Goal: Check status: Check status

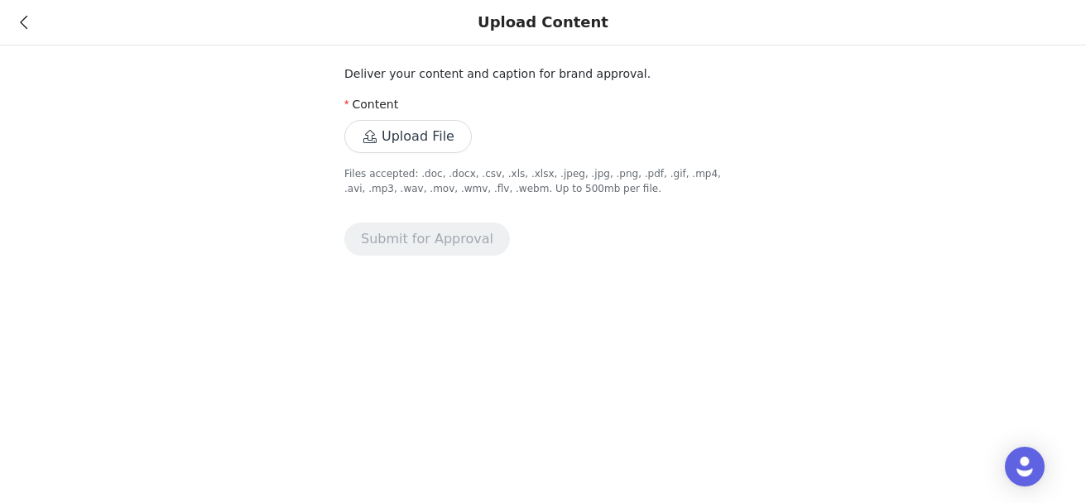
click at [26, 22] on icon at bounding box center [23, 23] width 7 height 12
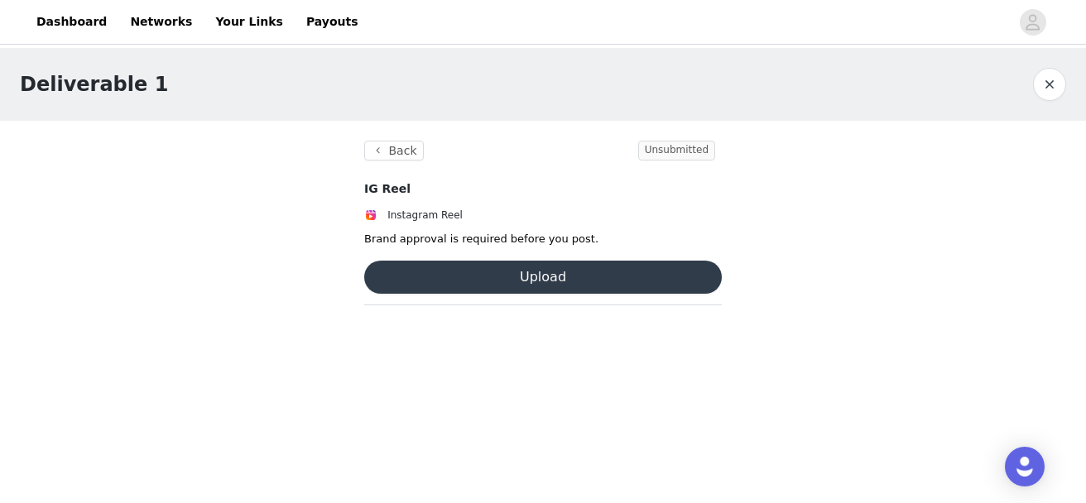
click at [536, 280] on button "Upload" at bounding box center [543, 277] width 358 height 33
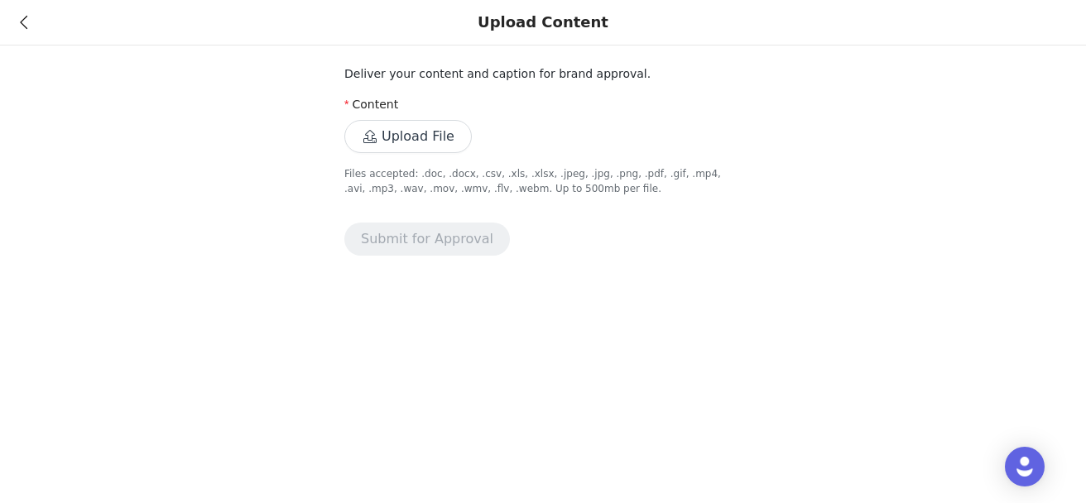
click at [387, 142] on button "Upload File" at bounding box center [407, 136] width 127 height 33
click at [32, 31] on div "Upload Content" at bounding box center [543, 23] width 1086 height 46
click at [20, 23] on icon at bounding box center [23, 23] width 7 height 12
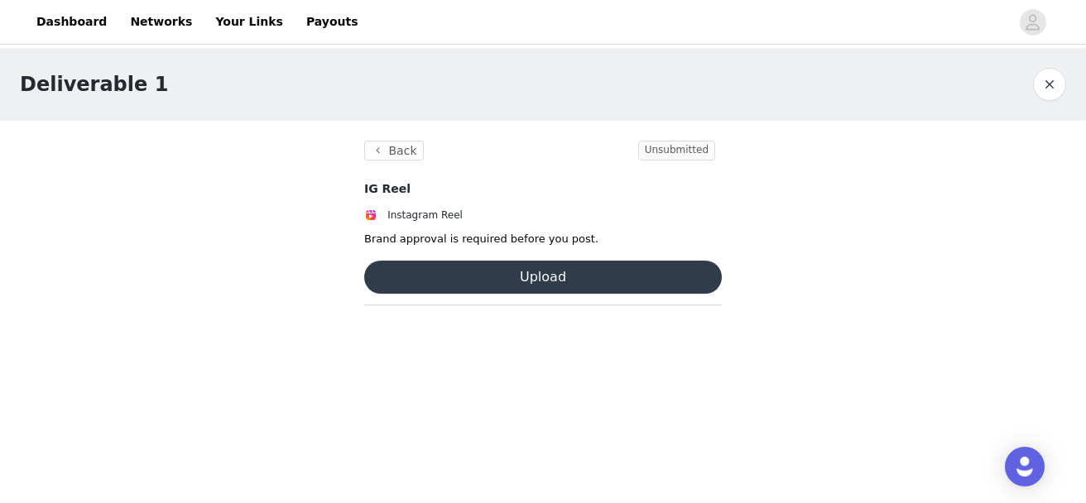
click at [20, 23] on div "Dashboard Networks Your Links Payouts" at bounding box center [543, 21] width 1086 height 37
click at [82, 18] on link "Dashboard" at bounding box center [71, 21] width 90 height 37
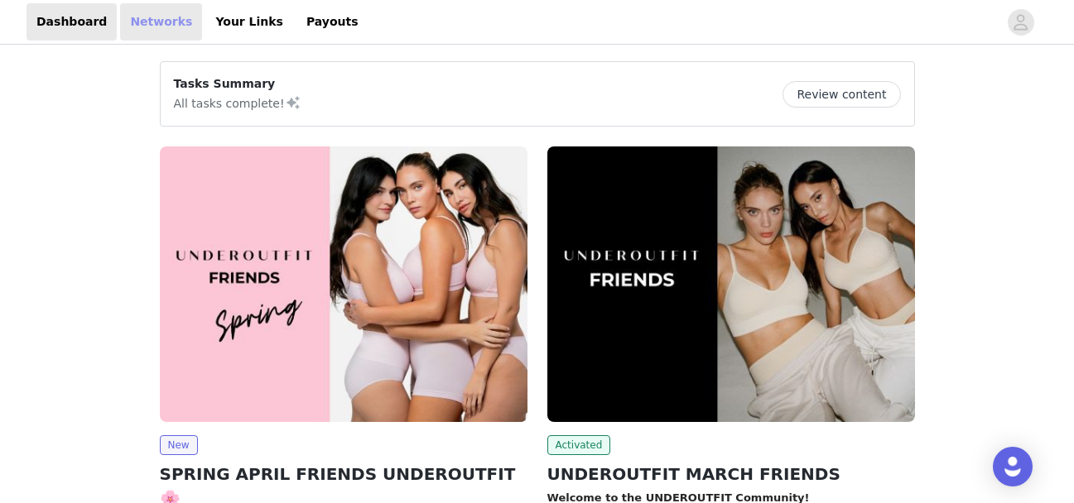
click at [124, 35] on link "Networks" at bounding box center [161, 21] width 82 height 37
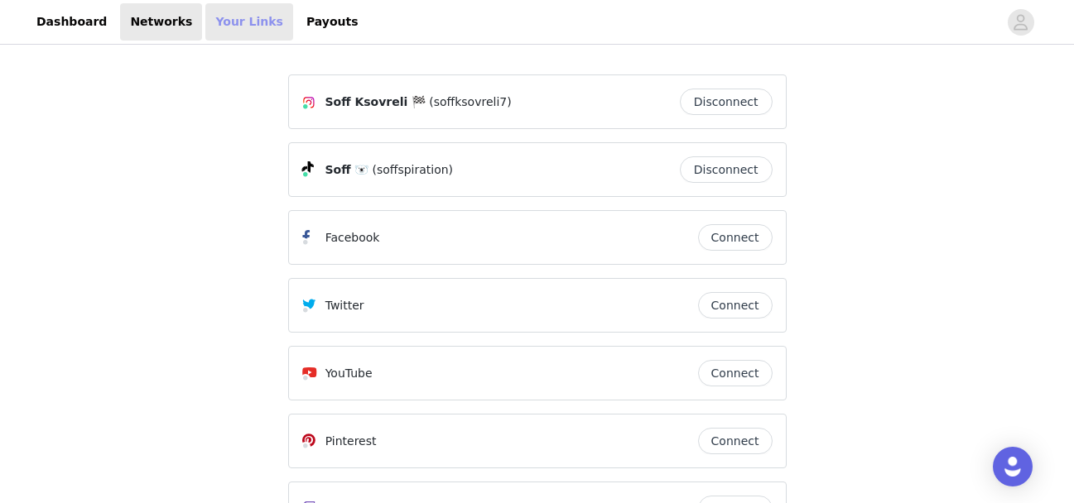
click at [228, 17] on link "Your Links" at bounding box center [249, 21] width 88 height 37
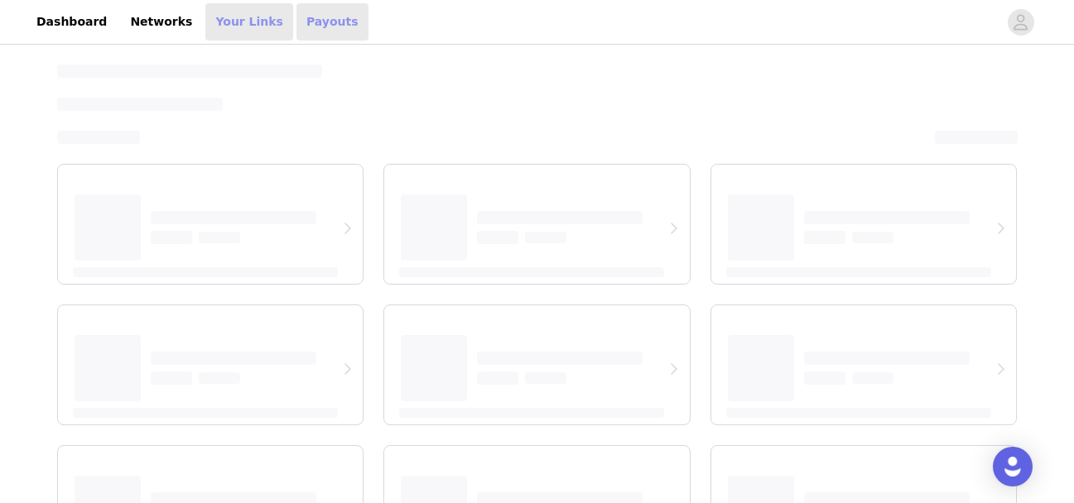
select select "12"
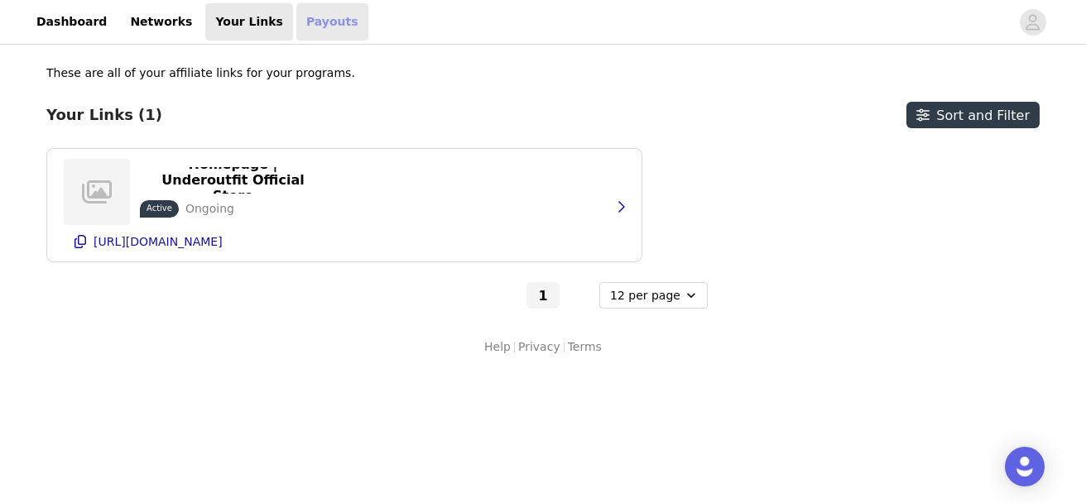
click at [296, 19] on link "Payouts" at bounding box center [332, 21] width 72 height 37
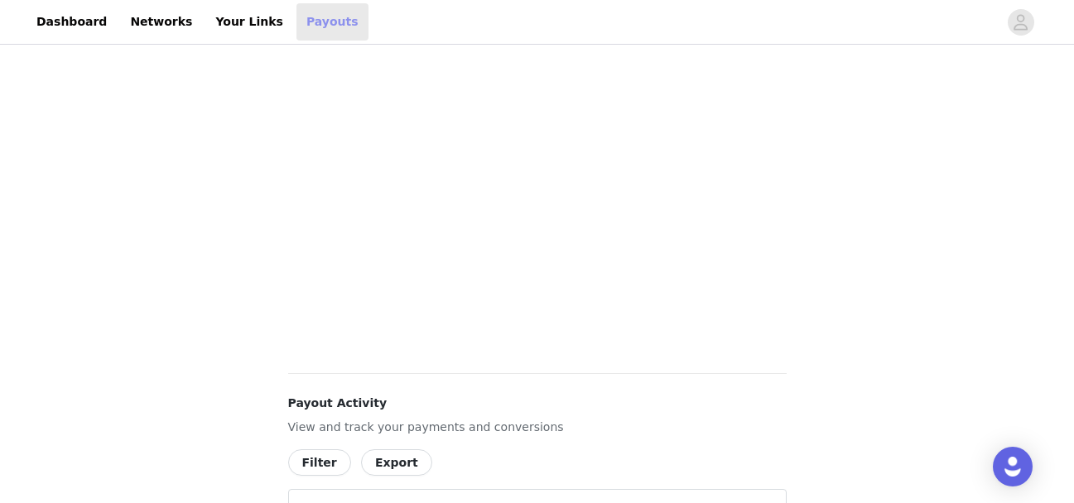
scroll to position [719, 0]
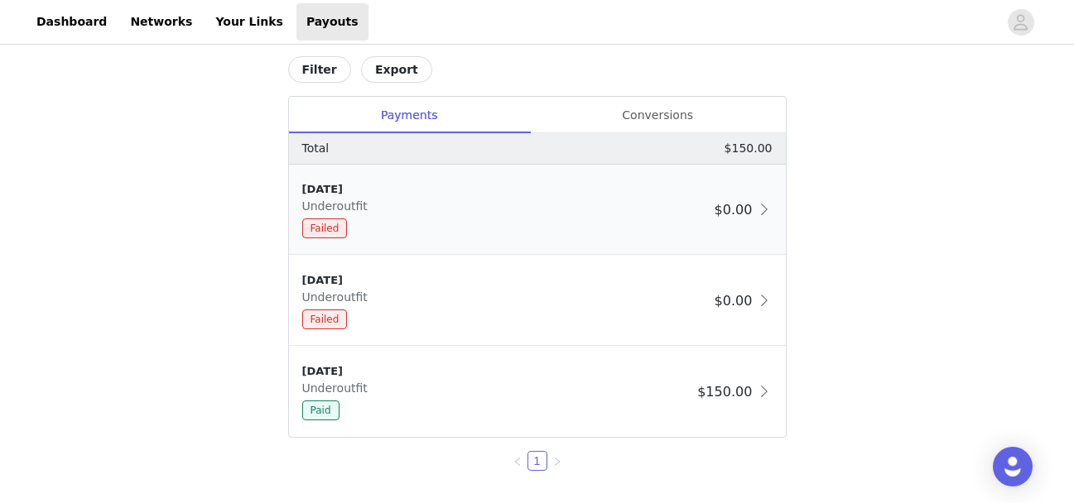
click at [760, 210] on span at bounding box center [764, 210] width 17 height 20
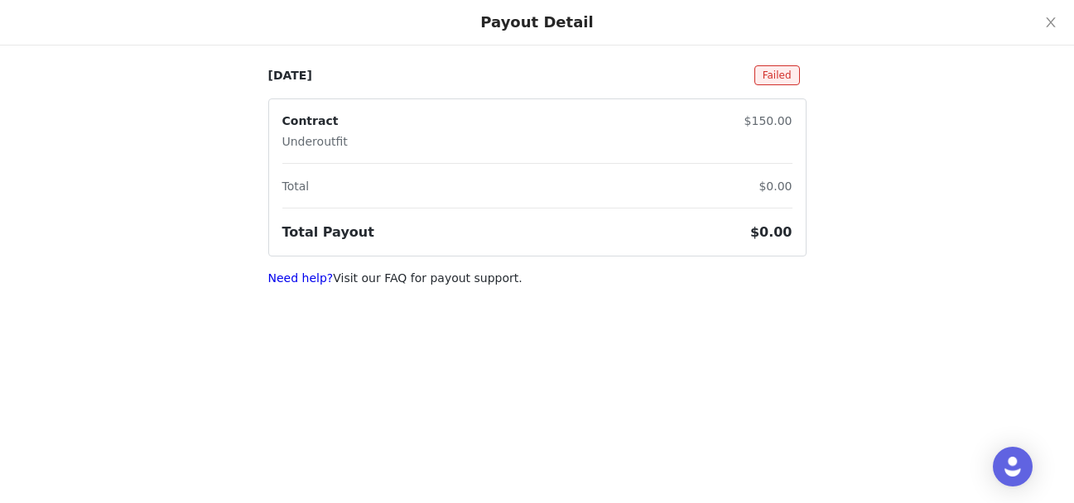
select select "12"
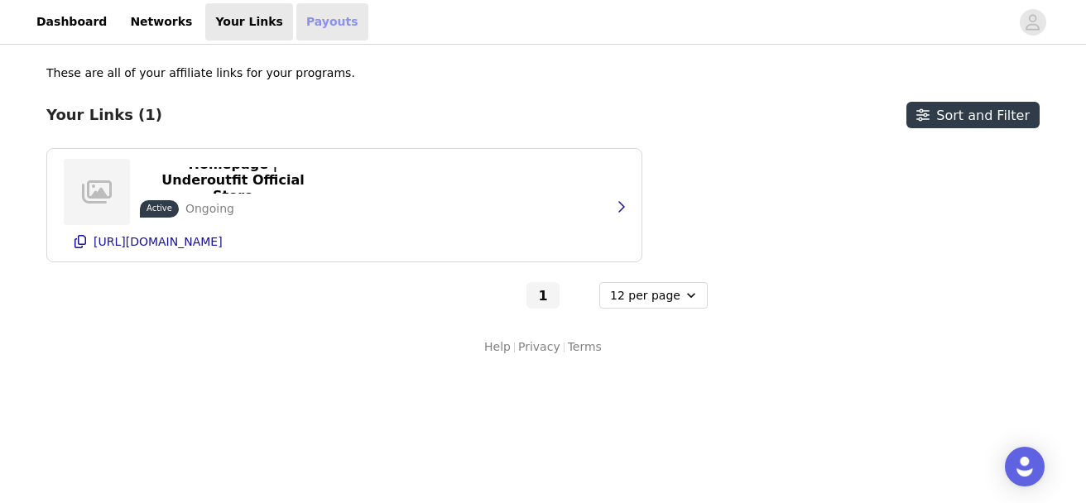
click at [300, 28] on link "Payouts" at bounding box center [332, 21] width 72 height 37
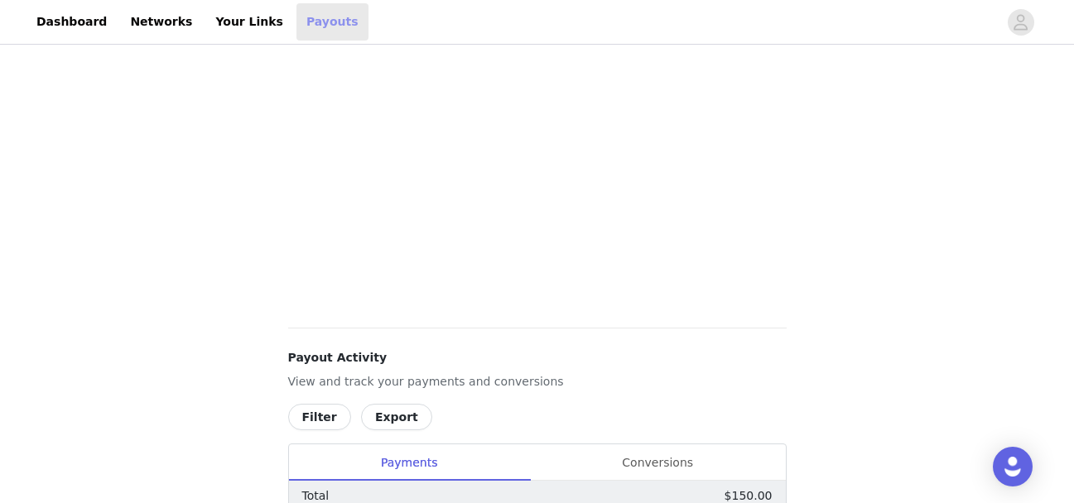
scroll to position [764, 0]
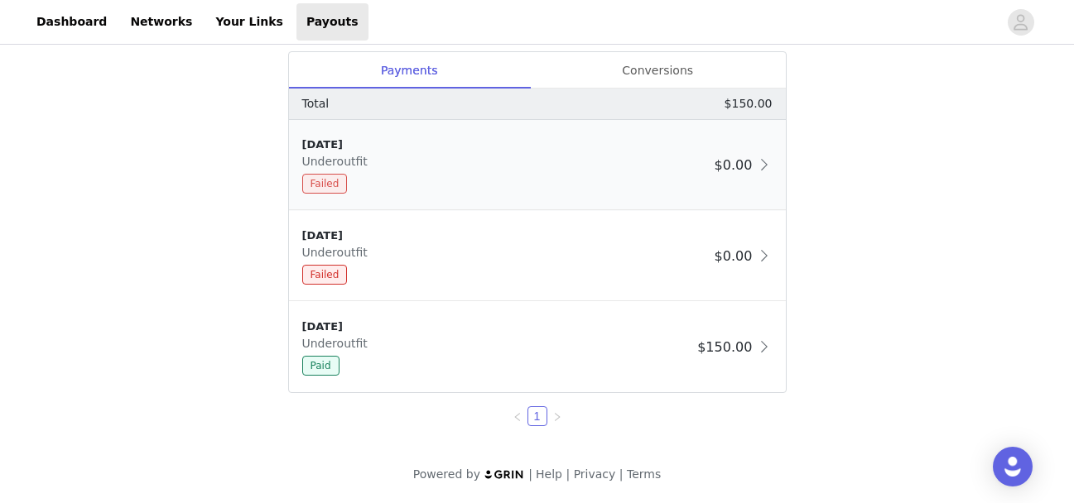
click at [326, 180] on span "Failed" at bounding box center [325, 184] width 46 height 20
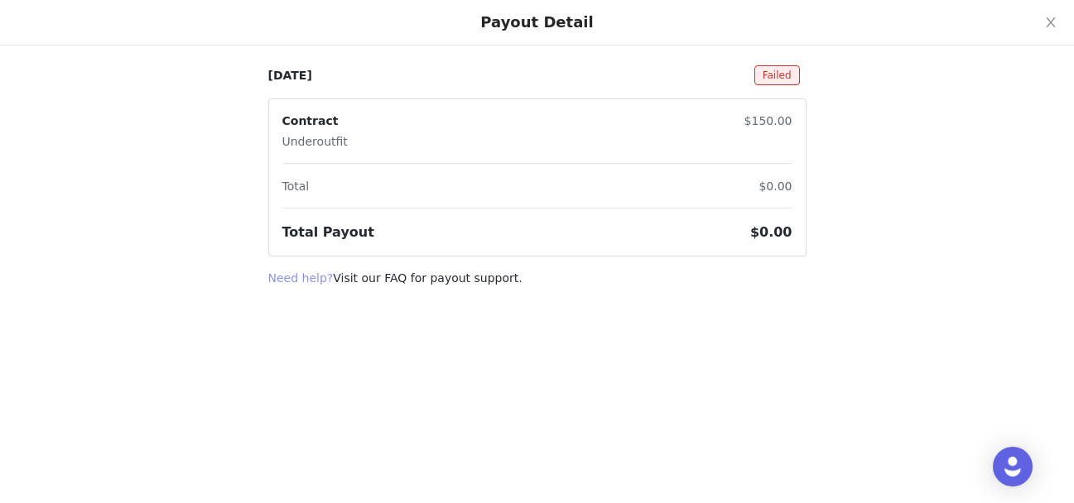
click at [275, 276] on link "Need help?" at bounding box center [300, 278] width 65 height 13
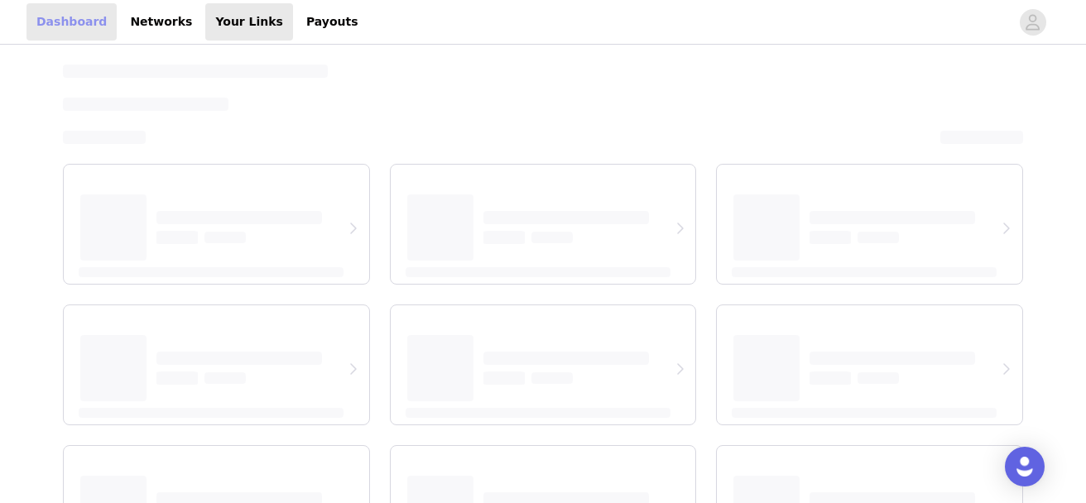
select select "12"
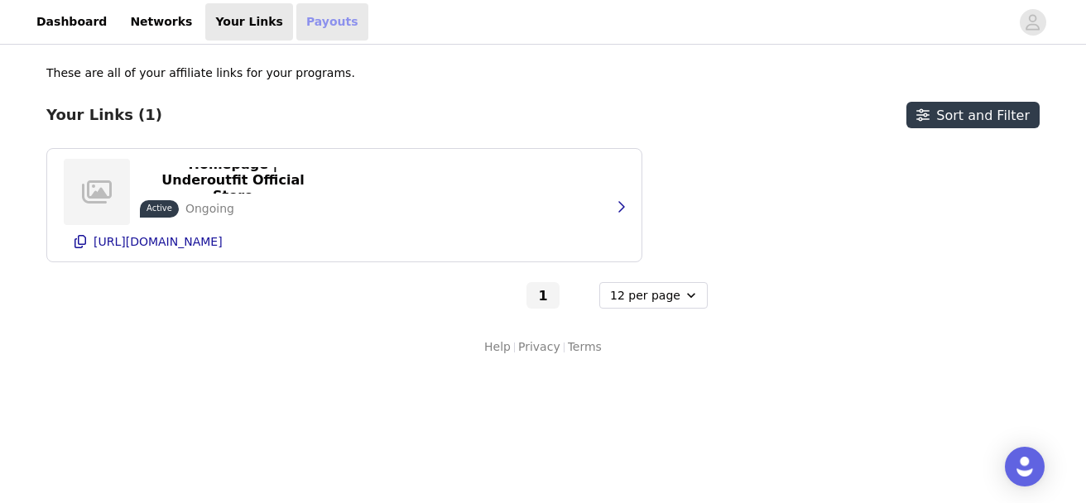
click at [305, 26] on link "Payouts" at bounding box center [332, 21] width 72 height 37
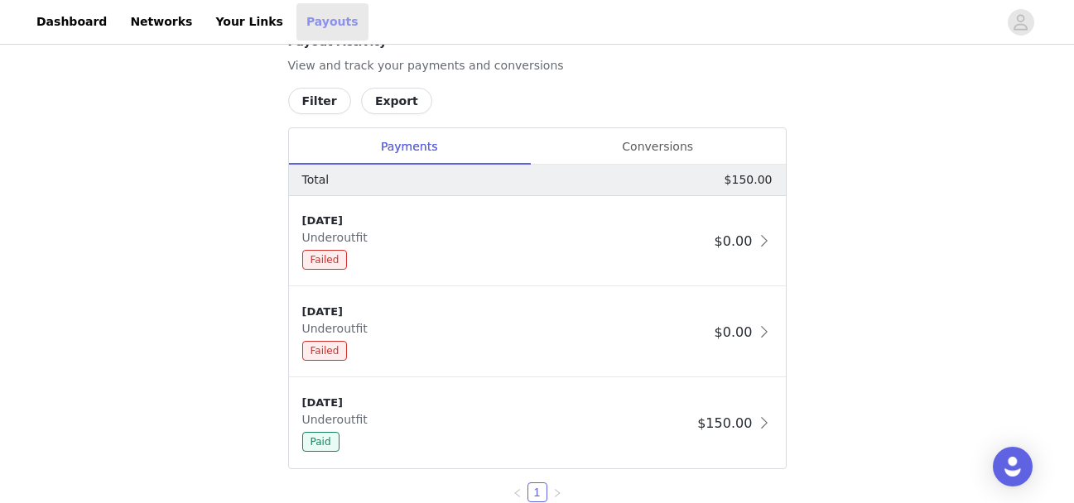
scroll to position [718, 0]
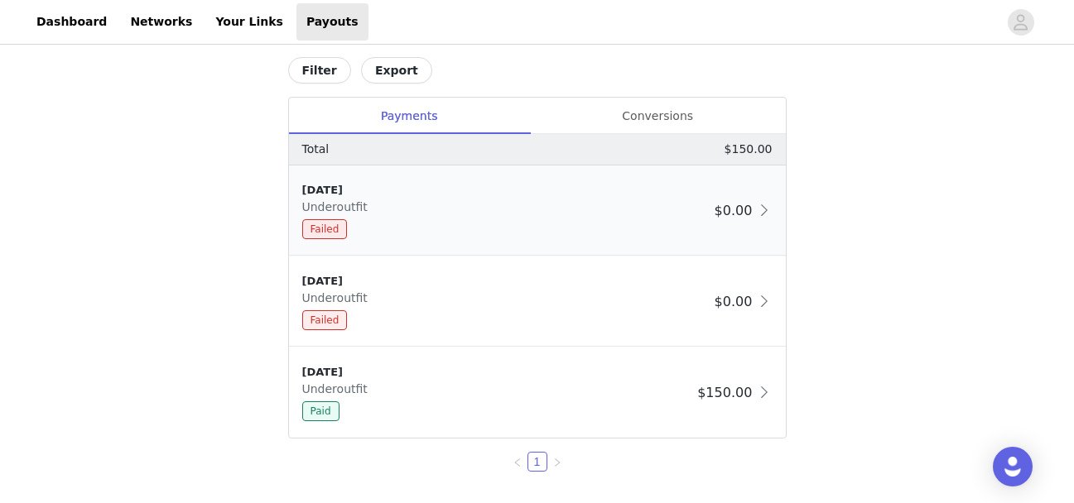
click at [749, 231] on div "[DATE] Underoutfit Failed $0.00" at bounding box center [537, 211] width 497 height 90
